Goal: Transaction & Acquisition: Register for event/course

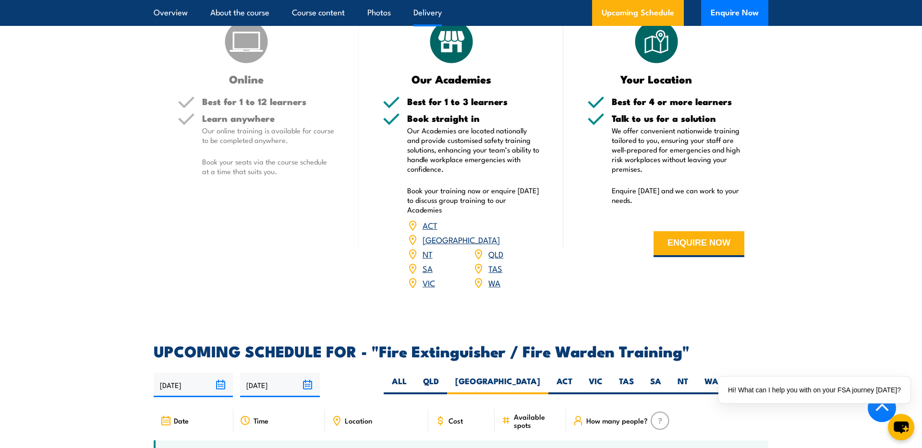
scroll to position [1212, 0]
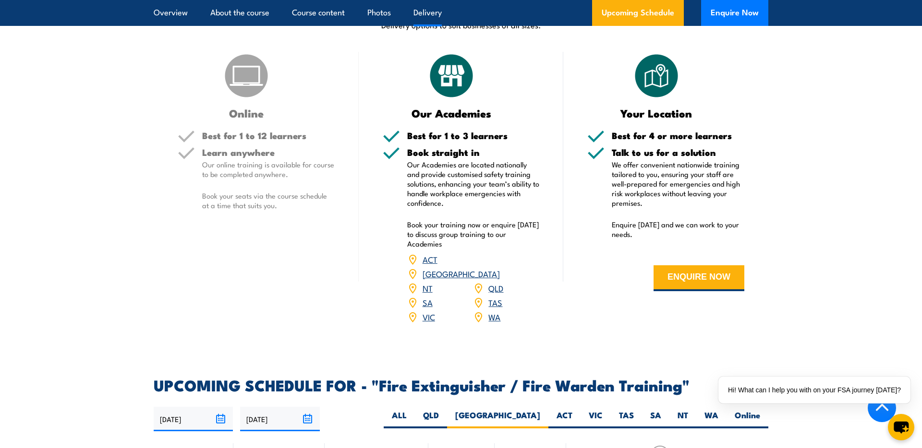
click at [231, 83] on img at bounding box center [246, 76] width 48 height 48
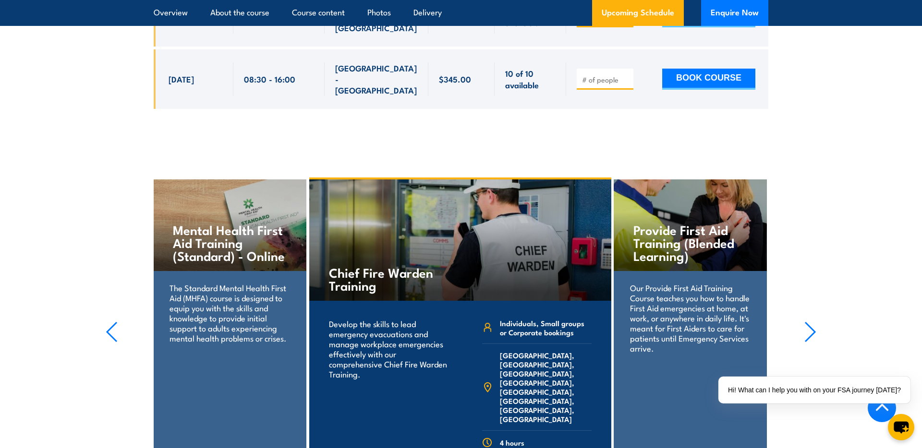
scroll to position [2053, 0]
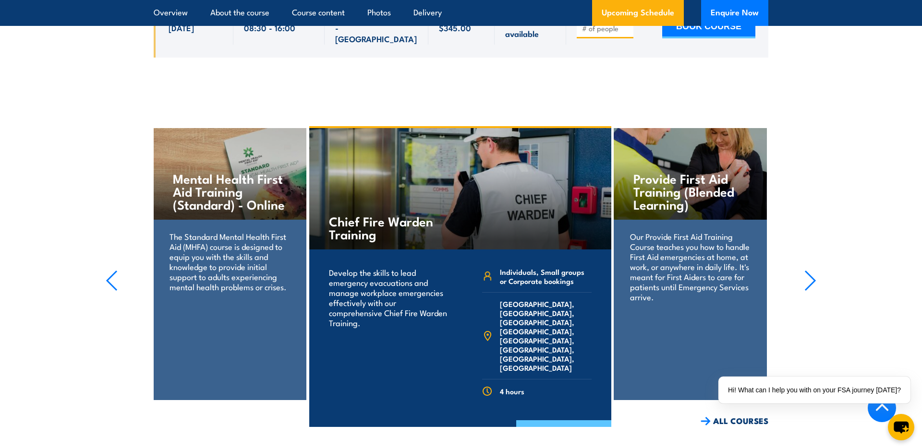
click at [579, 420] on link "COURSE DETAILS" at bounding box center [563, 432] width 95 height 25
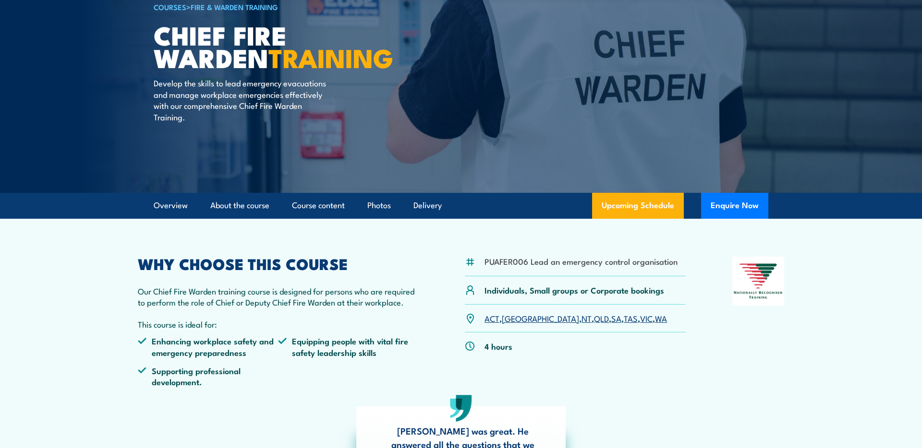
scroll to position [85, 0]
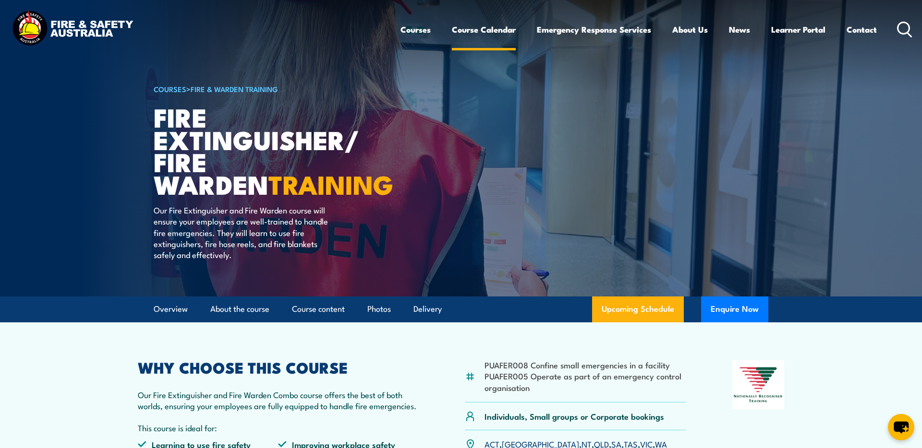
click at [481, 29] on link "Course Calendar" at bounding box center [484, 29] width 64 height 25
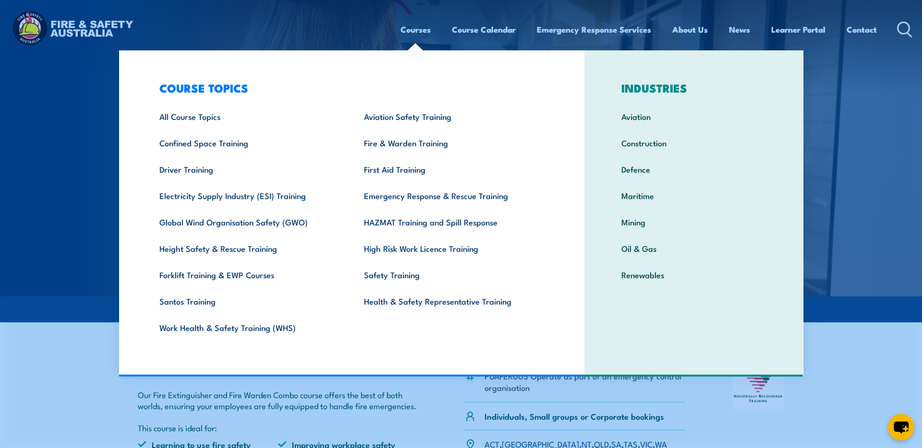
click at [415, 30] on link "Courses" at bounding box center [415, 29] width 30 height 25
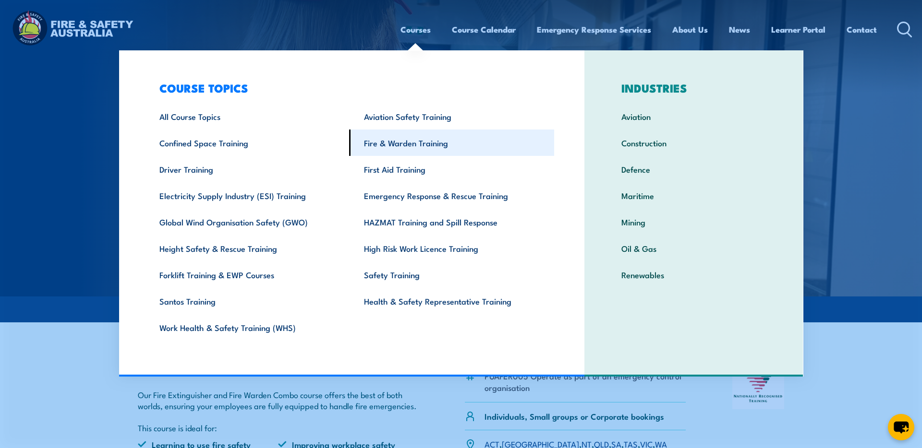
click at [414, 143] on link "Fire & Warden Training" at bounding box center [451, 143] width 205 height 26
click at [413, 141] on link "Fire & Warden Training" at bounding box center [451, 143] width 205 height 26
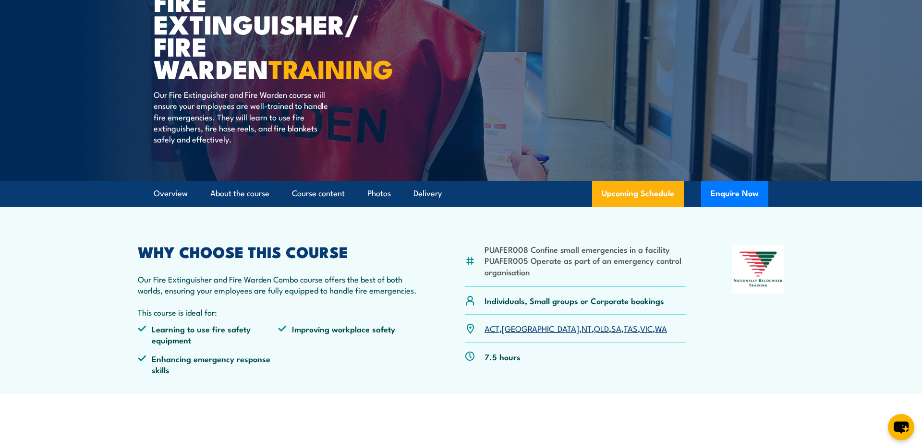
scroll to position [116, 0]
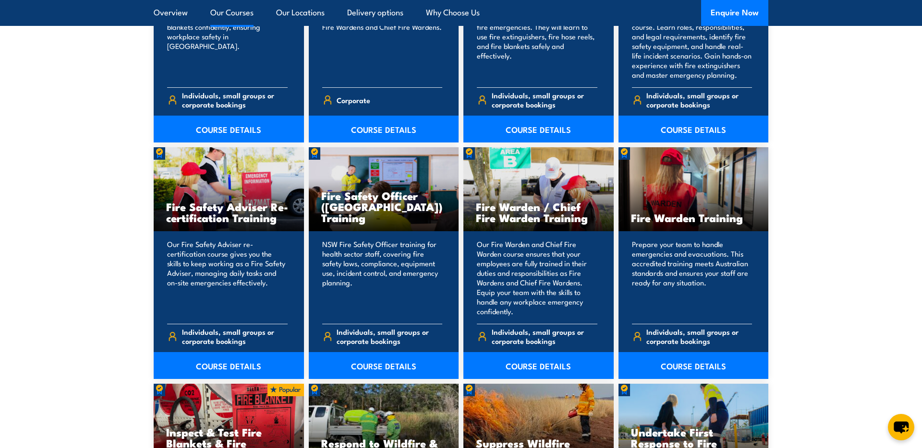
scroll to position [1189, 0]
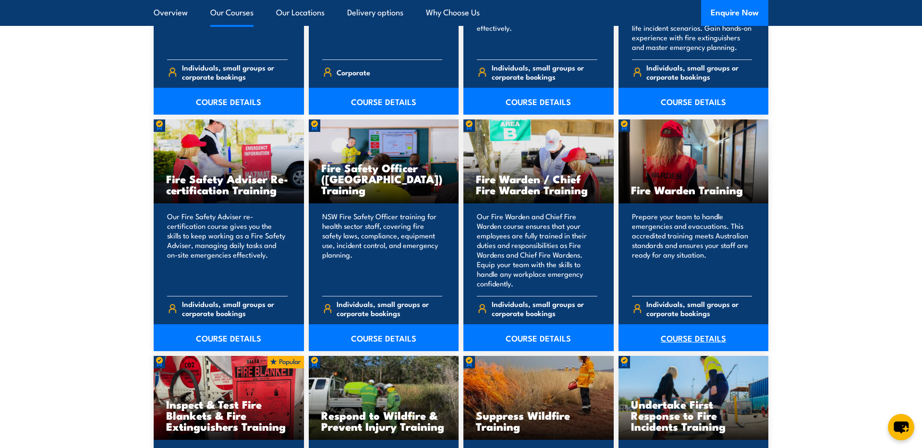
click at [688, 340] on link "COURSE DETAILS" at bounding box center [693, 337] width 150 height 27
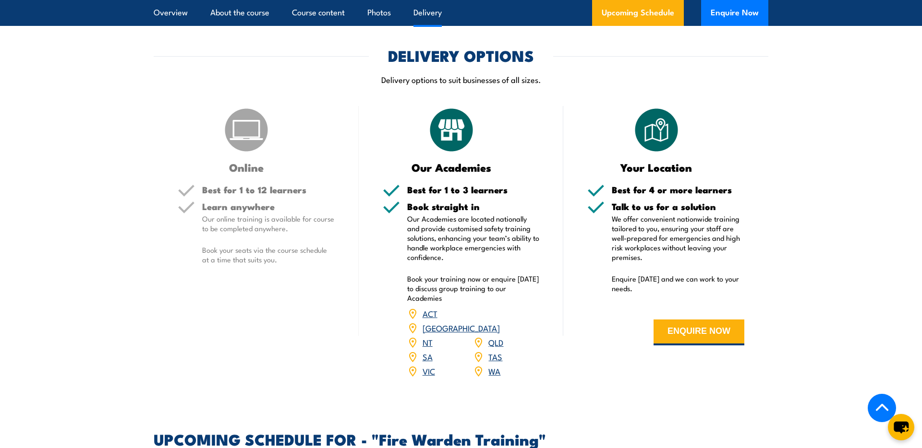
scroll to position [1370, 0]
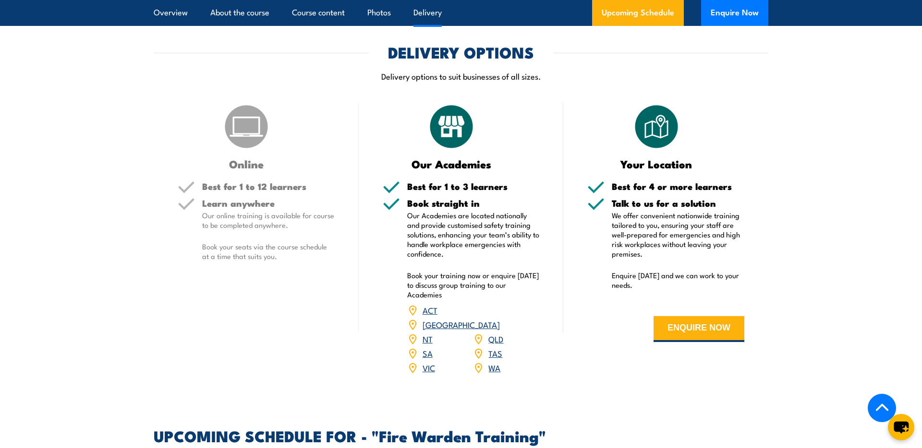
click at [283, 254] on p "Book your seats via the course schedule at a time that suits you." at bounding box center [268, 251] width 132 height 19
drag, startPoint x: 275, startPoint y: 262, endPoint x: 199, endPoint y: 242, distance: 77.9
click at [199, 242] on div "Learn anywhere Our online training is available for course to be completed anyw…" at bounding box center [256, 238] width 157 height 78
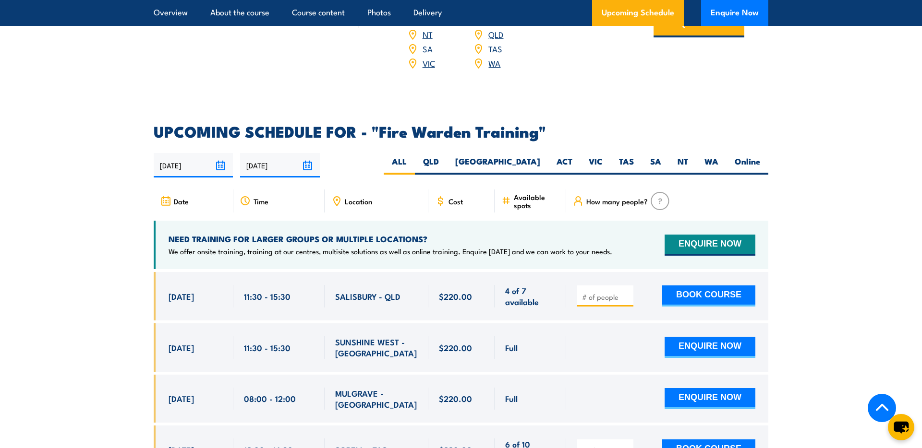
scroll to position [1750, 0]
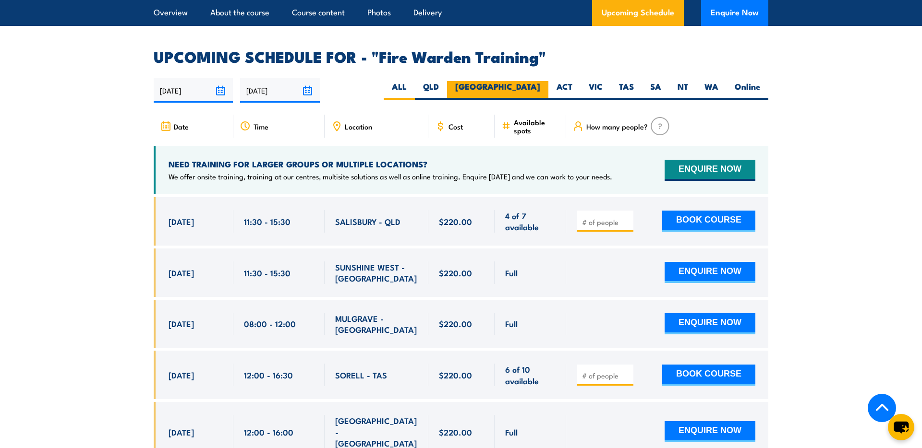
click at [534, 81] on label "NSW" at bounding box center [497, 90] width 101 height 19
click at [540, 81] on input "NSW" at bounding box center [543, 84] width 6 height 6
radio input "true"
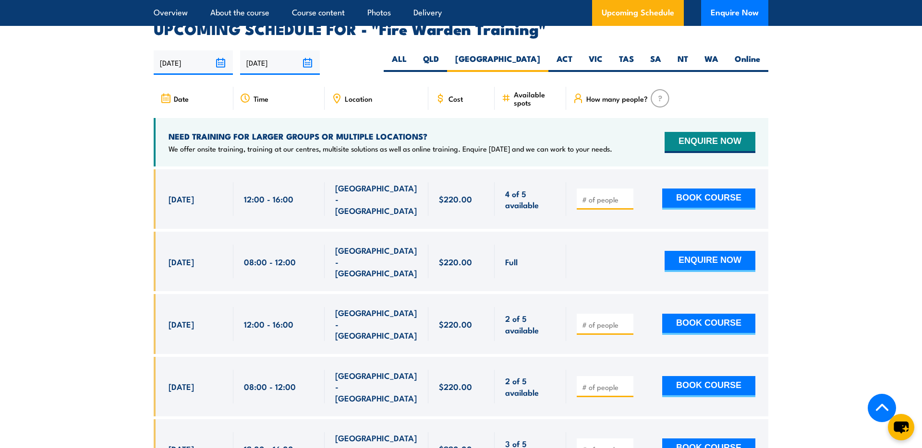
scroll to position [1777, 0]
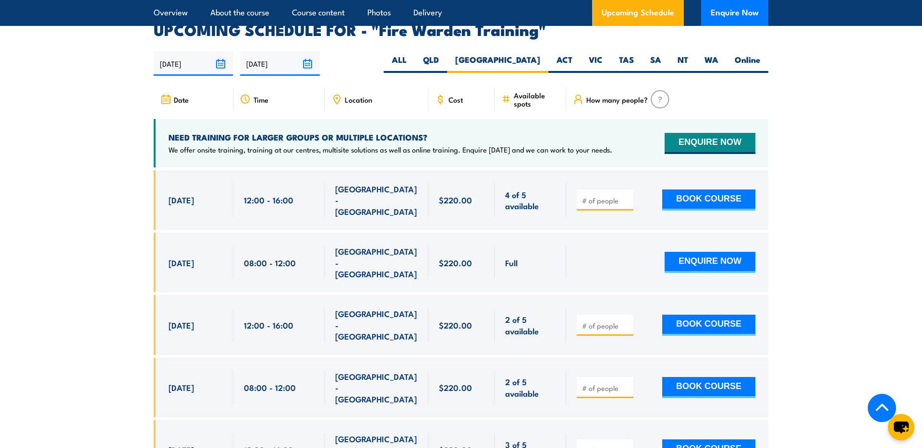
click at [583, 196] on input "number" at bounding box center [606, 201] width 48 height 10
type input "4"
click at [707, 190] on button "BOOK COURSE" at bounding box center [708, 200] width 93 height 21
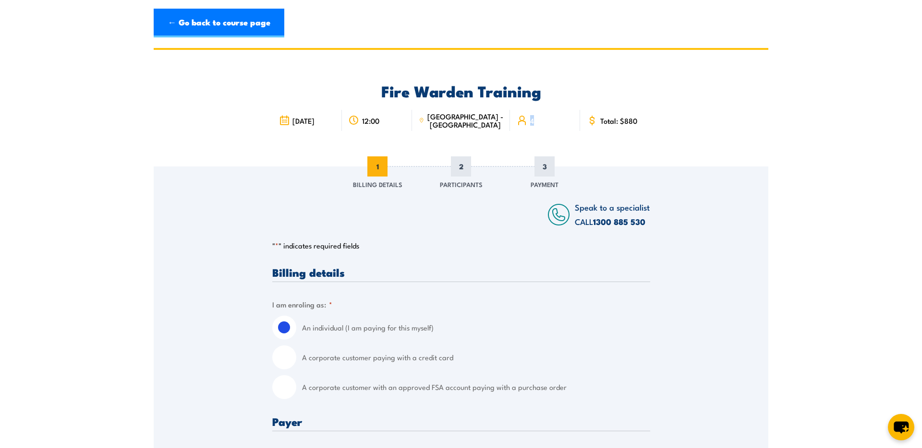
drag, startPoint x: 531, startPoint y: 121, endPoint x: 510, endPoint y: 118, distance: 21.0
click at [510, 118] on div "4" at bounding box center [545, 120] width 70 height 21
click at [243, 26] on link "← Go back to course page" at bounding box center [219, 23] width 131 height 29
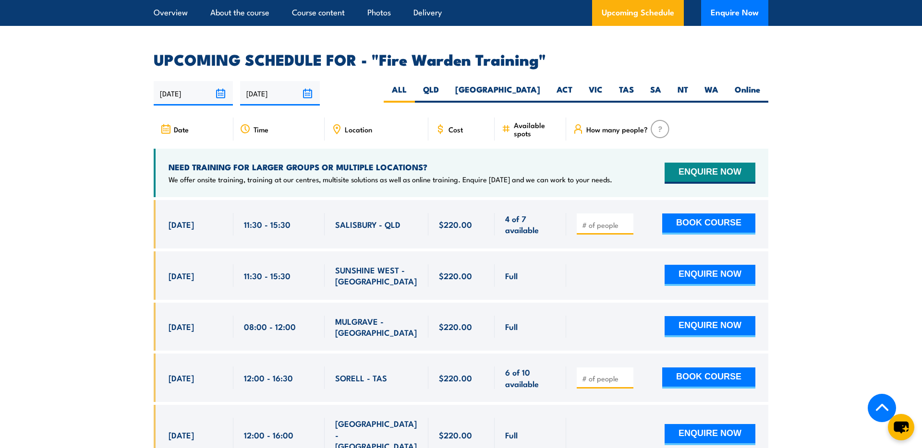
scroll to position [1753, 0]
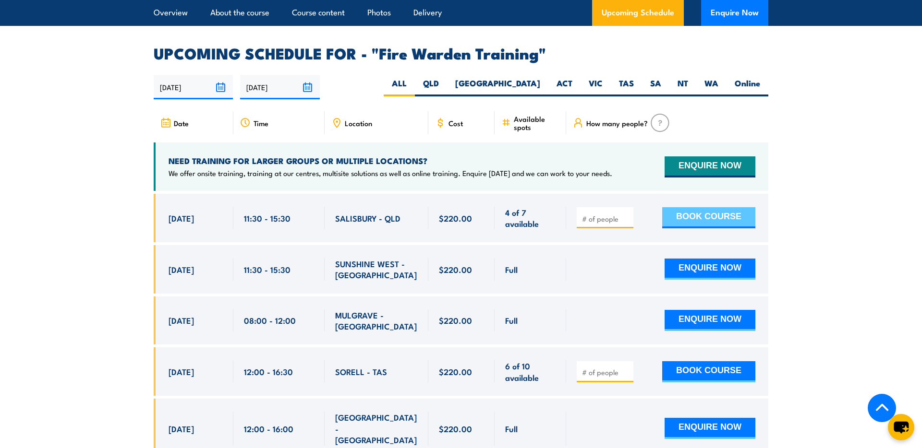
click at [719, 207] on button "BOOK COURSE" at bounding box center [708, 217] width 93 height 21
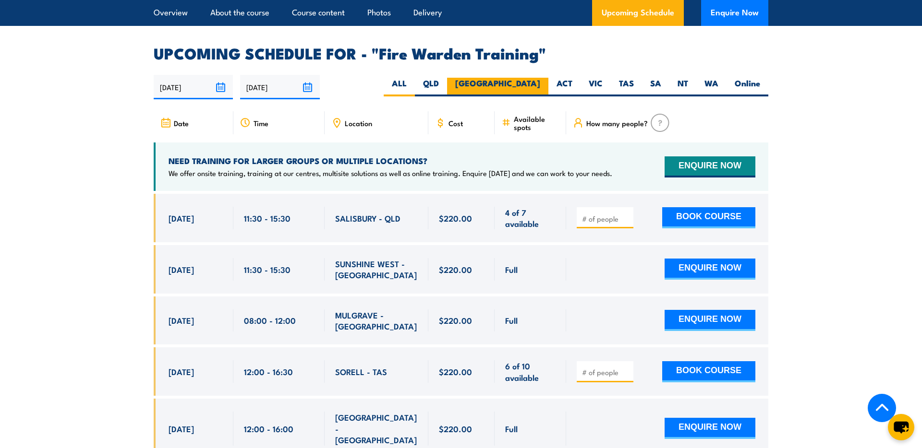
click at [540, 78] on label "[GEOGRAPHIC_DATA]" at bounding box center [497, 87] width 101 height 19
click at [540, 78] on input "NSW" at bounding box center [543, 81] width 6 height 6
radio input "true"
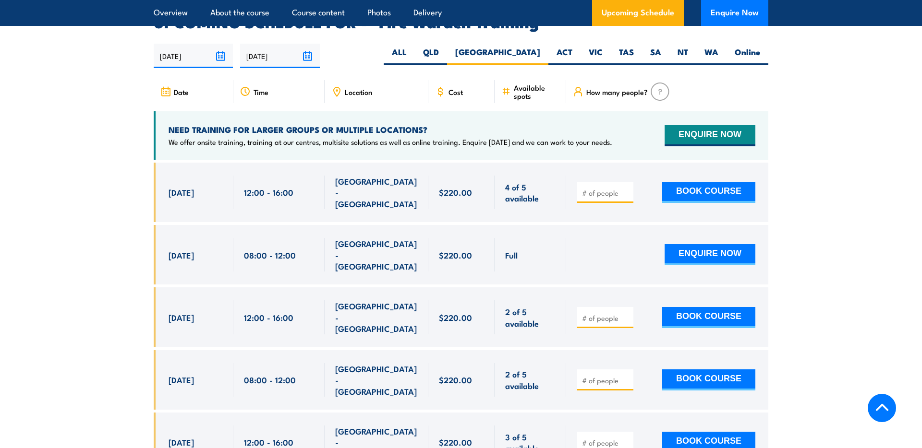
scroll to position [1785, 0]
click at [708, 181] on button "BOOK COURSE" at bounding box center [708, 191] width 93 height 21
click at [596, 188] on input "number" at bounding box center [606, 193] width 48 height 10
type input "3"
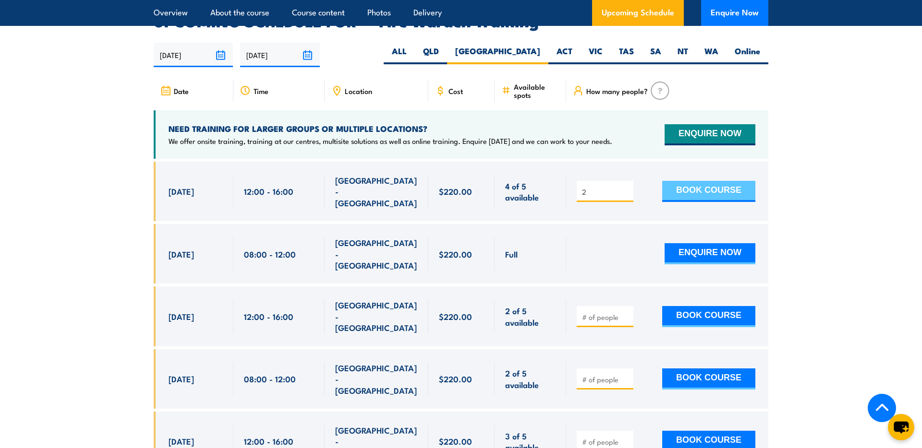
type input "2"
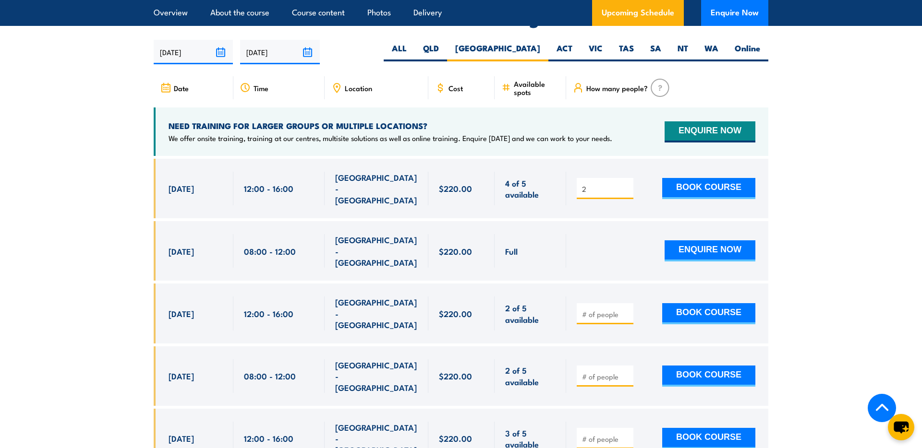
drag, startPoint x: 672, startPoint y: 170, endPoint x: 593, endPoint y: 174, distance: 79.3
click at [590, 181] on div "2 BOOK COURSE" at bounding box center [667, 189] width 202 height 60
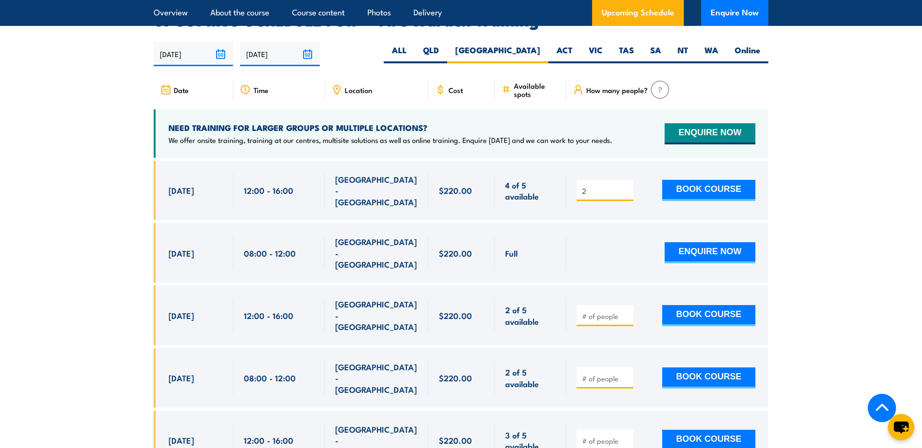
click at [593, 186] on input "2" at bounding box center [606, 191] width 48 height 10
type input "4"
click at [707, 180] on button "BOOK COURSE" at bounding box center [708, 190] width 93 height 21
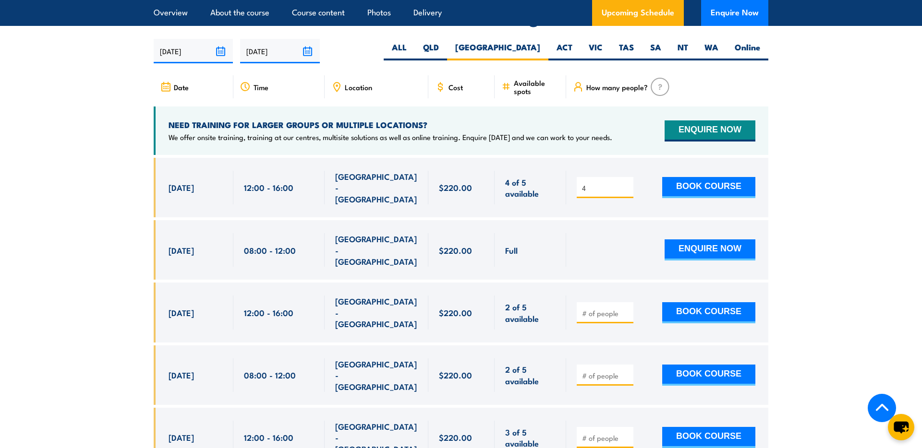
scroll to position [1790, 0]
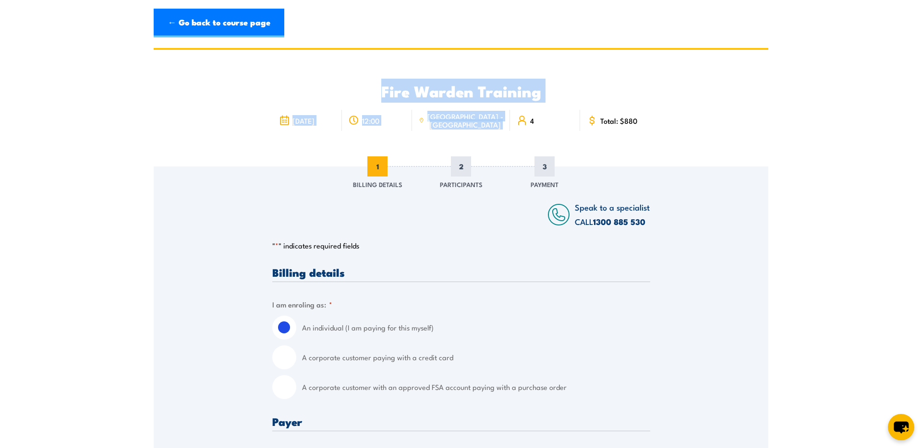
drag, startPoint x: 382, startPoint y: 94, endPoint x: 554, endPoint y: 93, distance: 172.3
click at [546, 98] on div "Fire Warden Training 10 October 2025 12:00 4" at bounding box center [461, 108] width 378 height 117
click at [554, 93] on h2 "Fire Warden Training" at bounding box center [461, 90] width 378 height 13
drag, startPoint x: 377, startPoint y: 89, endPoint x: 575, endPoint y: 95, distance: 198.3
click at [575, 95] on h2 "Fire Warden Training" at bounding box center [461, 90] width 378 height 13
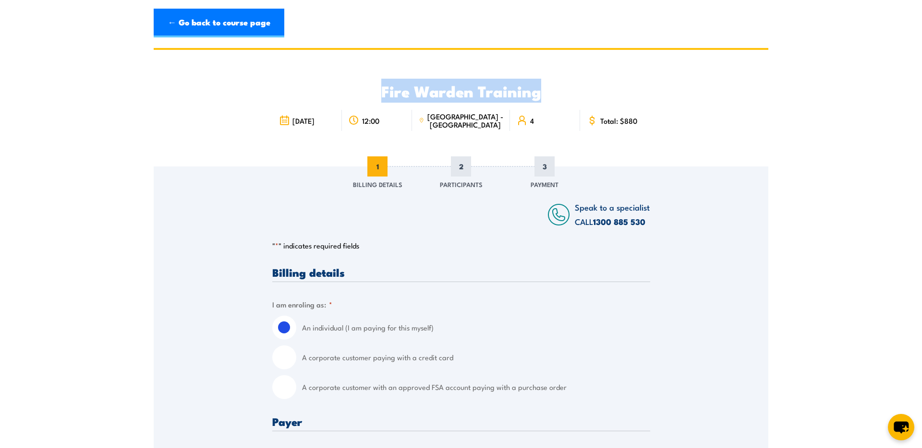
click at [374, 96] on h2 "Fire Warden Training" at bounding box center [461, 90] width 378 height 13
drag, startPoint x: 374, startPoint y: 90, endPoint x: 597, endPoint y: 92, distance: 222.7
click at [597, 92] on h2 "Fire Warden Training" at bounding box center [461, 90] width 378 height 13
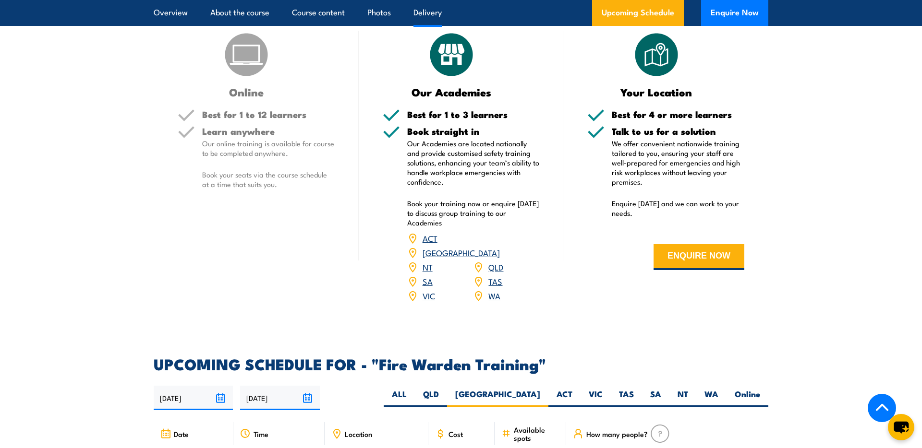
scroll to position [1386, 0]
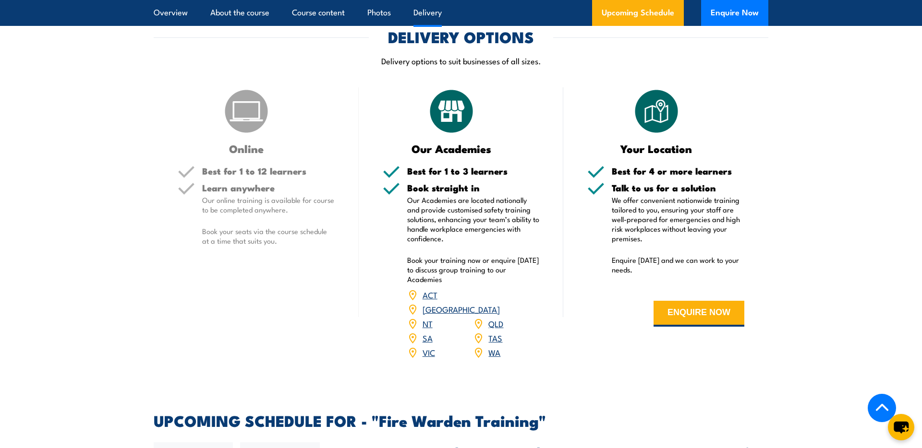
click at [660, 172] on h5 "Best for 4 or more learners" at bounding box center [678, 171] width 132 height 9
drag, startPoint x: 610, startPoint y: 173, endPoint x: 741, endPoint y: 178, distance: 130.6
click at [741, 178] on div "Best for 4 or more learners" at bounding box center [665, 175] width 157 height 17
drag, startPoint x: 612, startPoint y: 188, endPoint x: 733, endPoint y: 186, distance: 121.0
click at [733, 186] on h5 "Talk to us for a solution" at bounding box center [678, 187] width 132 height 9
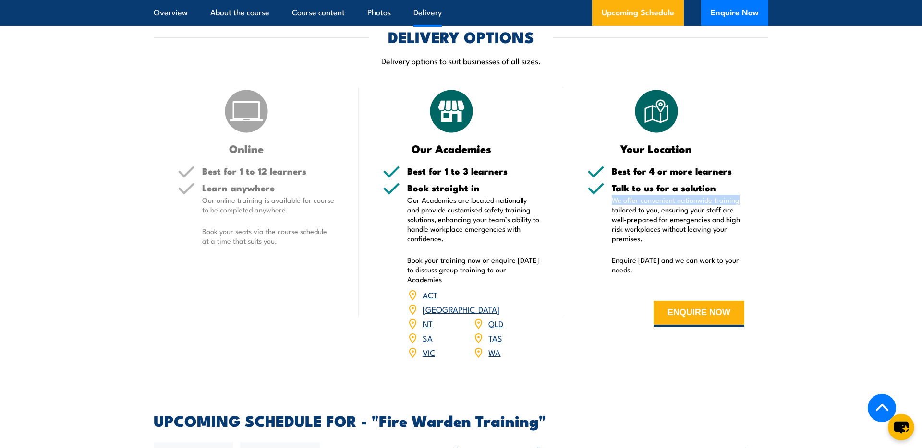
drag, startPoint x: 612, startPoint y: 200, endPoint x: 740, endPoint y: 201, distance: 127.2
click at [740, 201] on p "We offer convenient nationwide training tailored to you, ensuring your staff ar…" at bounding box center [678, 219] width 132 height 48
drag, startPoint x: 612, startPoint y: 211, endPoint x: 740, endPoint y: 209, distance: 127.7
click at [740, 209] on p "We offer convenient nationwide training tailored to you, ensuring your staff ar…" at bounding box center [678, 219] width 132 height 48
drag, startPoint x: 611, startPoint y: 221, endPoint x: 738, endPoint y: 223, distance: 127.2
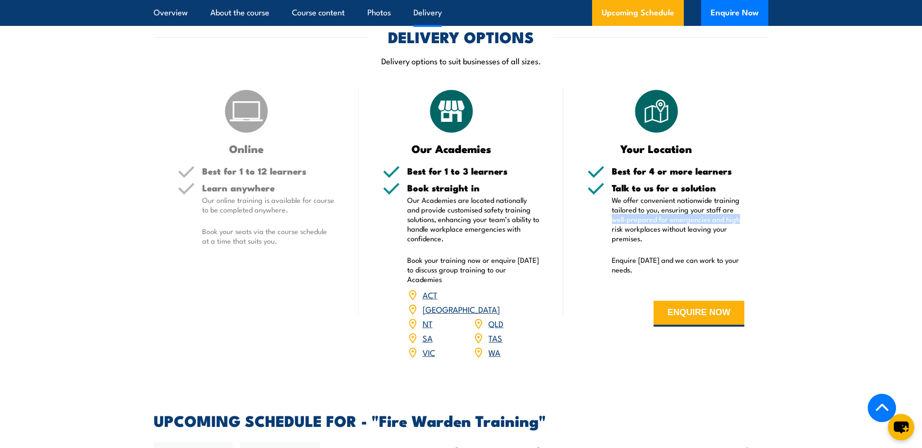
click at [738, 223] on p "We offer convenient nationwide training tailored to you, ensuring your staff ar…" at bounding box center [678, 219] width 132 height 48
drag, startPoint x: 612, startPoint y: 229, endPoint x: 614, endPoint y: 221, distance: 9.1
click at [610, 204] on div "Talk to us for a solution We offer convenient nationwide training tailored to y…" at bounding box center [665, 234] width 157 height 103
click at [616, 224] on p "We offer convenient nationwide training tailored to you, ensuring your staff ar…" at bounding box center [678, 219] width 132 height 48
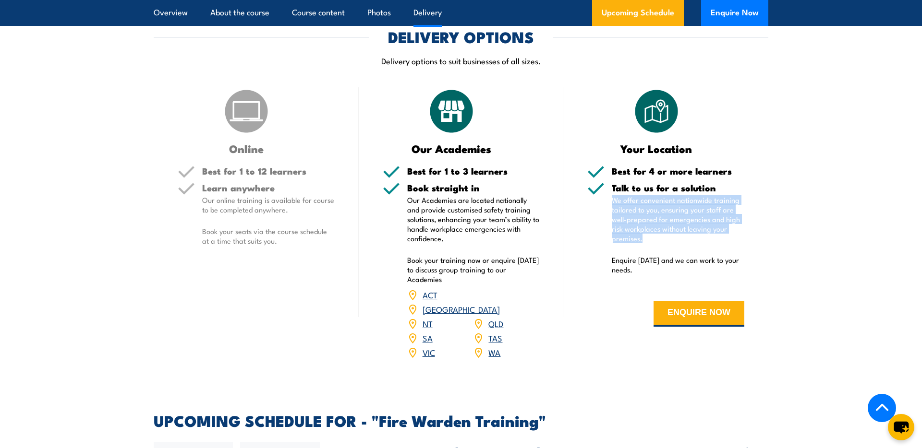
drag, startPoint x: 647, startPoint y: 240, endPoint x: 609, endPoint y: 198, distance: 56.1
click at [609, 198] on div "Talk to us for a solution We offer convenient nationwide training tailored to y…" at bounding box center [665, 234] width 157 height 103
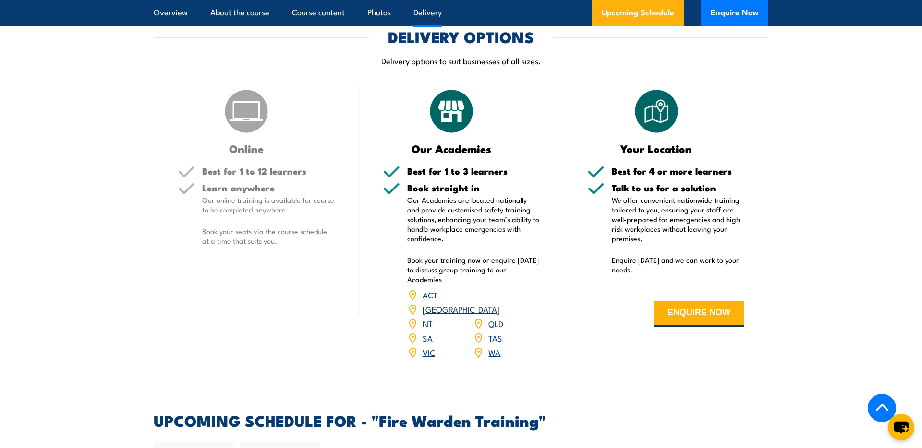
click at [689, 269] on p "Enquire [DATE] and we can work to your needs." at bounding box center [678, 264] width 132 height 19
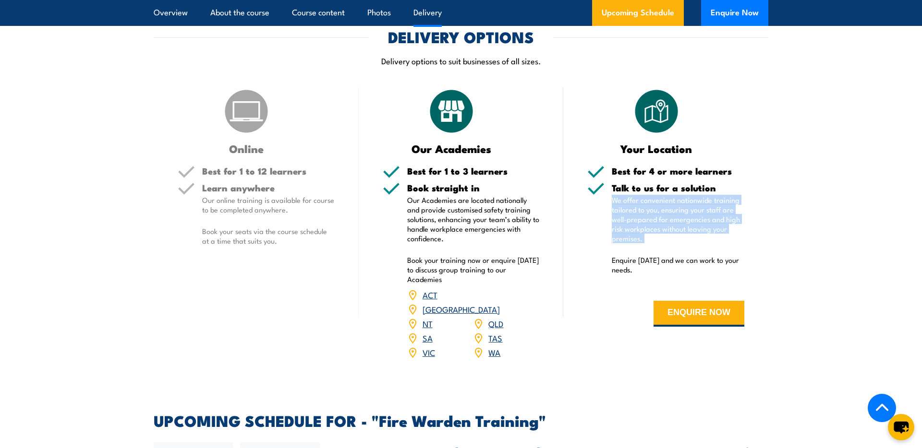
drag, startPoint x: 664, startPoint y: 247, endPoint x: 609, endPoint y: 202, distance: 72.0
click at [609, 202] on div "Talk to us for a solution We offer convenient nationwide training tailored to y…" at bounding box center [665, 234] width 157 height 103
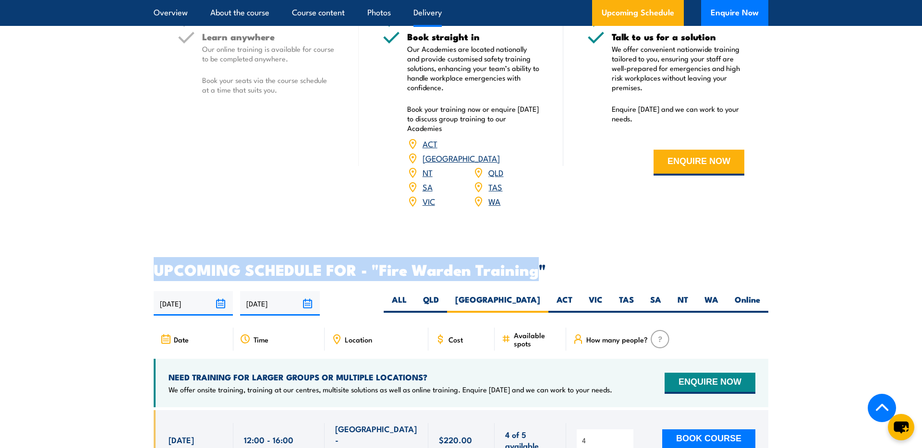
scroll to position [1536, 0]
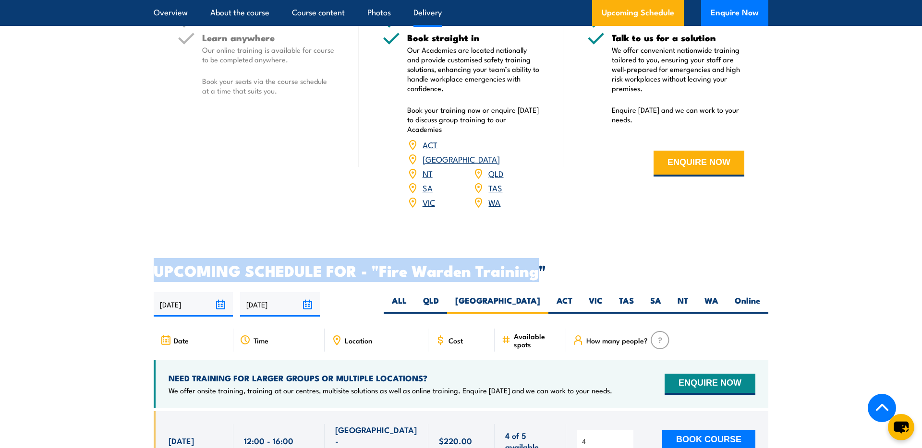
drag, startPoint x: 153, startPoint y: 254, endPoint x: 537, endPoint y: 254, distance: 383.5
click at [537, 264] on h2 "UPCOMING SCHEDULE FOR - "Fire Warden Training"" at bounding box center [461, 270] width 614 height 13
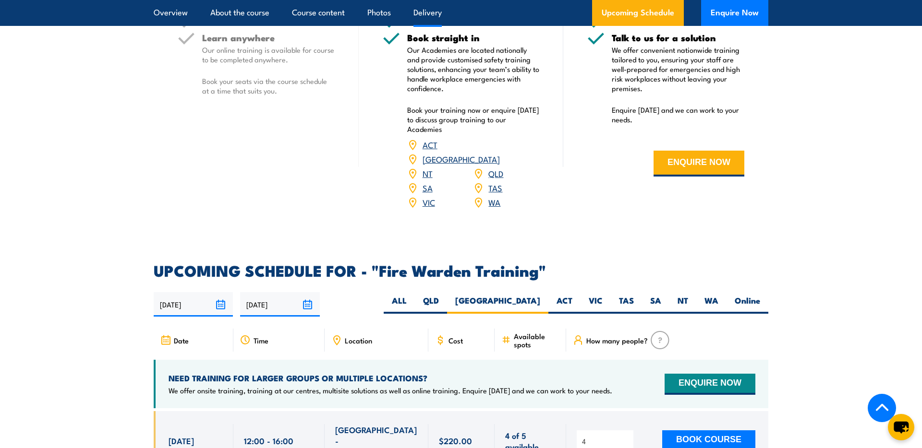
scroll to position [1536, 0]
drag, startPoint x: 802, startPoint y: 284, endPoint x: 829, endPoint y: 295, distance: 29.9
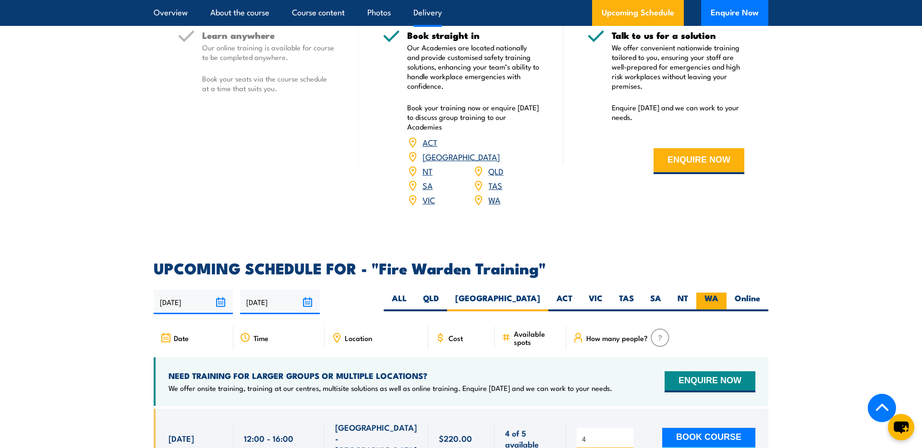
scroll to position [1540, 0]
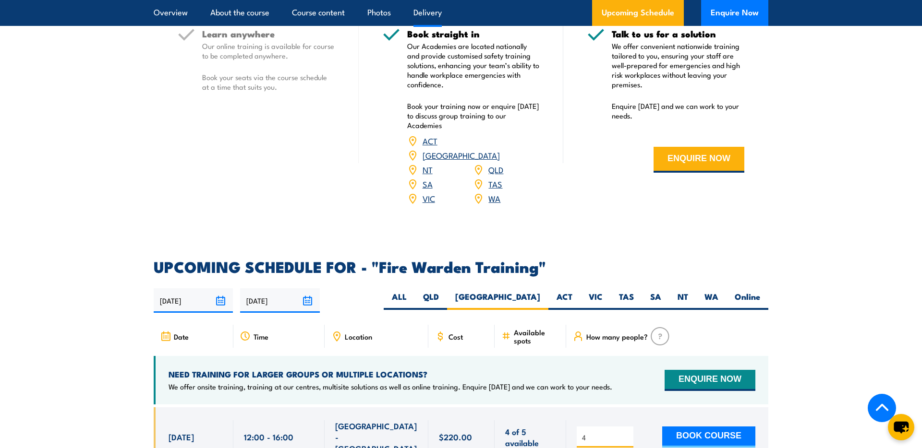
drag, startPoint x: 807, startPoint y: 288, endPoint x: 445, endPoint y: 280, distance: 362.0
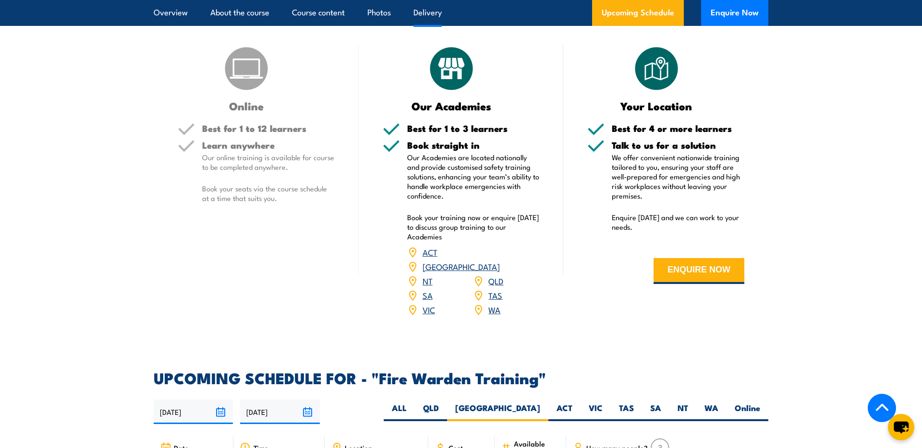
scroll to position [1470, 0]
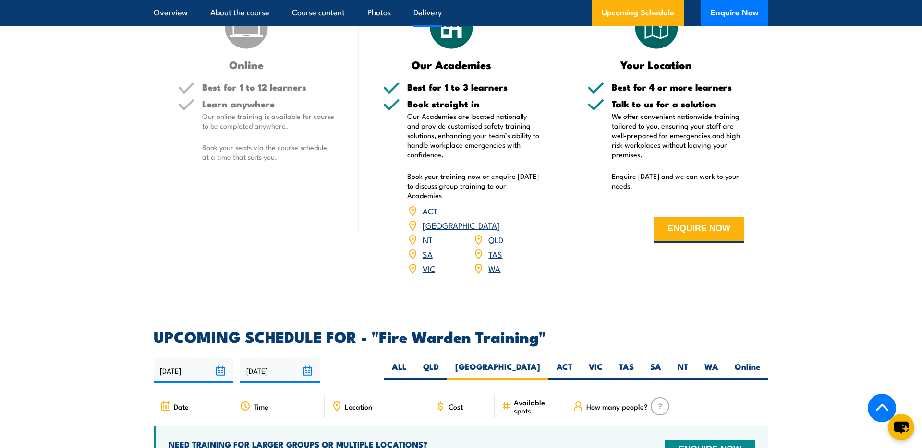
click at [464, 292] on div "COURSES > Fire & Warden Training Fire Warden TRAINING Prepare your team to hand…" at bounding box center [461, 48] width 922 height 3037
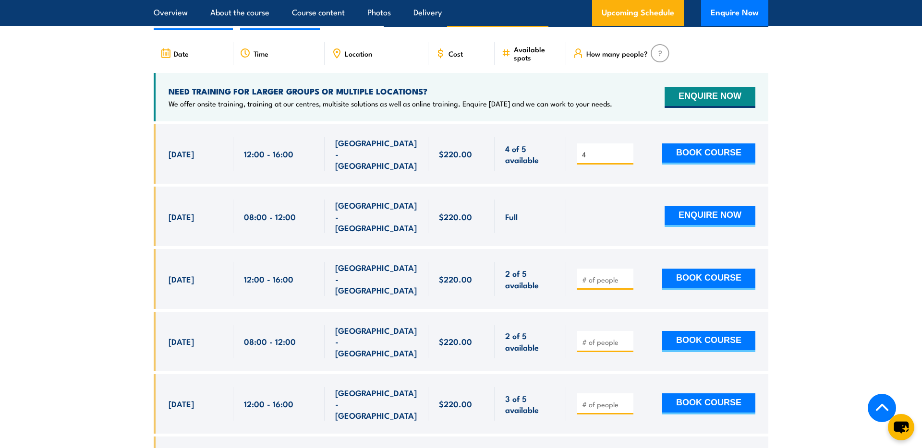
scroll to position [1635, 0]
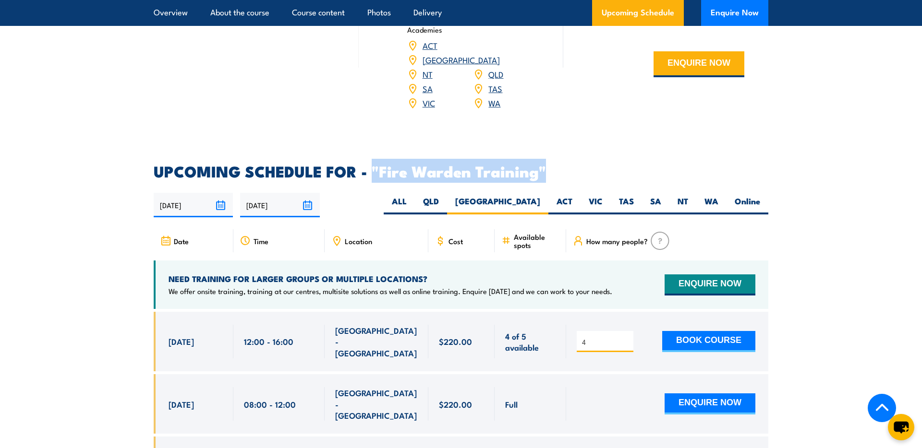
drag, startPoint x: 547, startPoint y: 157, endPoint x: 372, endPoint y: 158, distance: 174.7
click at [372, 164] on h2 "UPCOMING SCHEDULE FOR - "Fire Warden Training"" at bounding box center [461, 170] width 614 height 13
click at [587, 164] on h2 "UPCOMING SCHEDULE FOR - "Fire Warden Training"" at bounding box center [461, 170] width 614 height 13
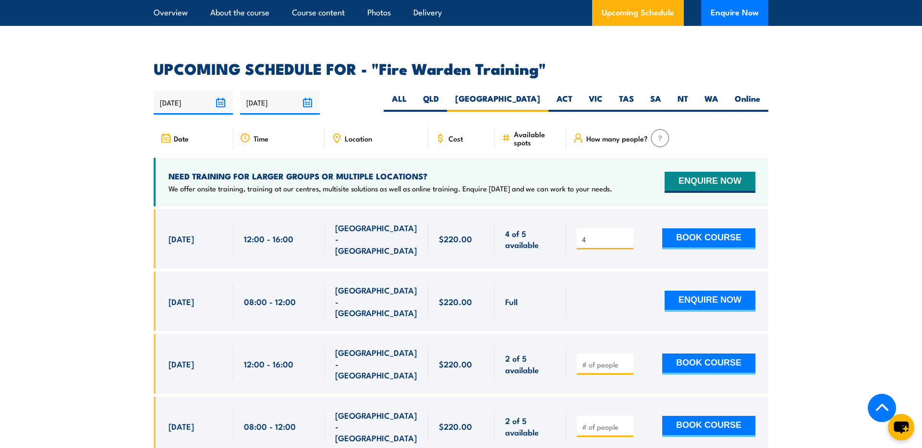
scroll to position [1729, 0]
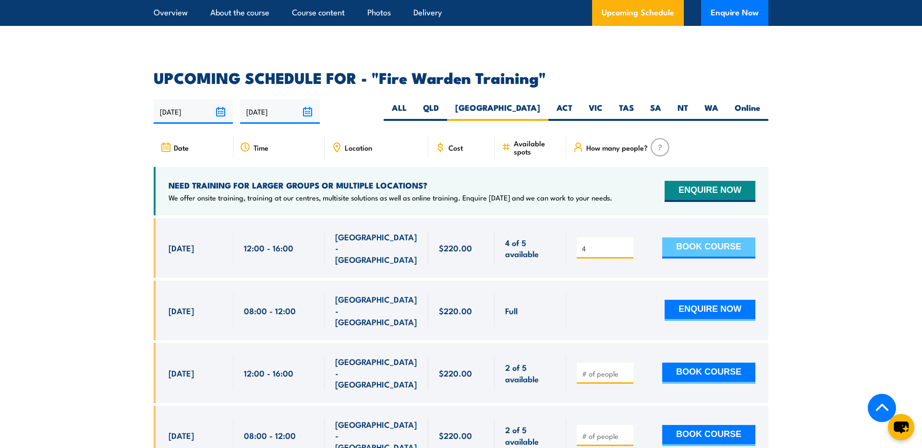
click at [726, 238] on button "BOOK COURSE" at bounding box center [708, 248] width 93 height 21
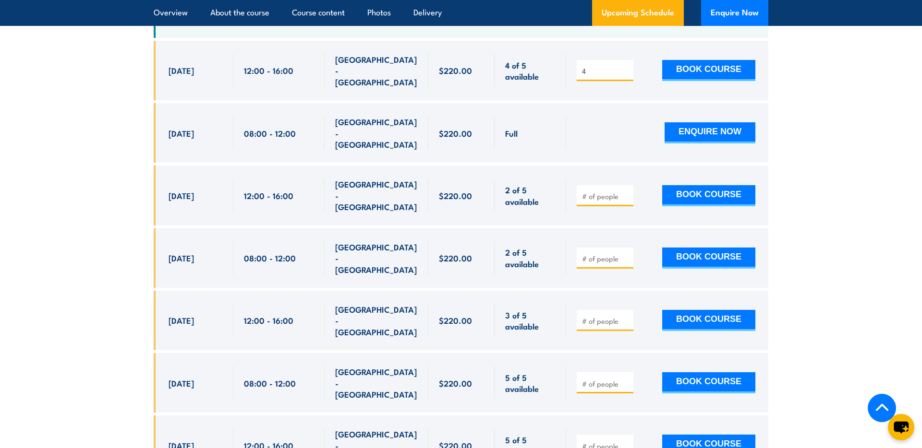
scroll to position [1907, 0]
